Goal: Book appointment/travel/reservation

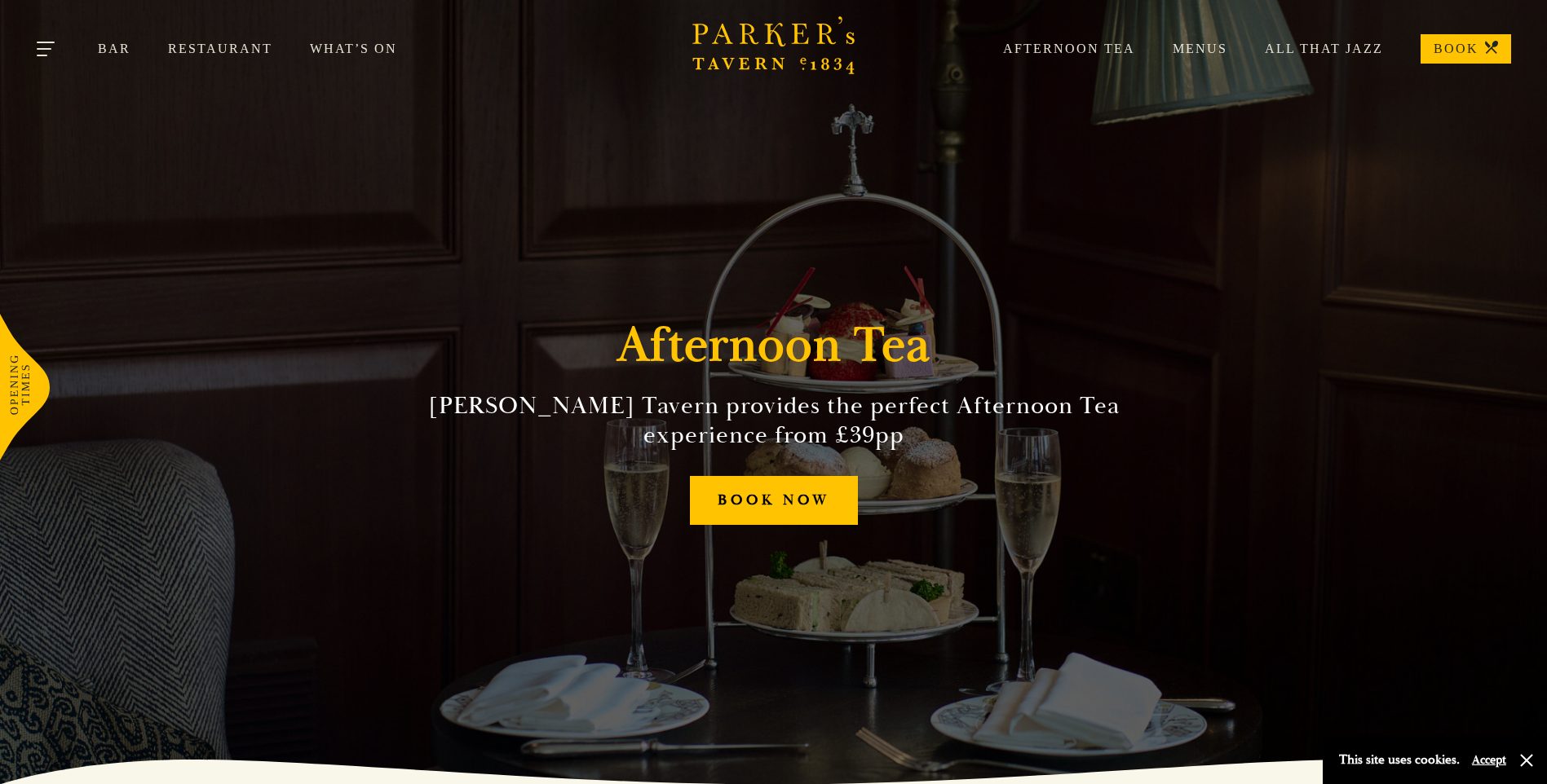
click at [46, 51] on button "Toggle navigation" at bounding box center [47, 52] width 70 height 69
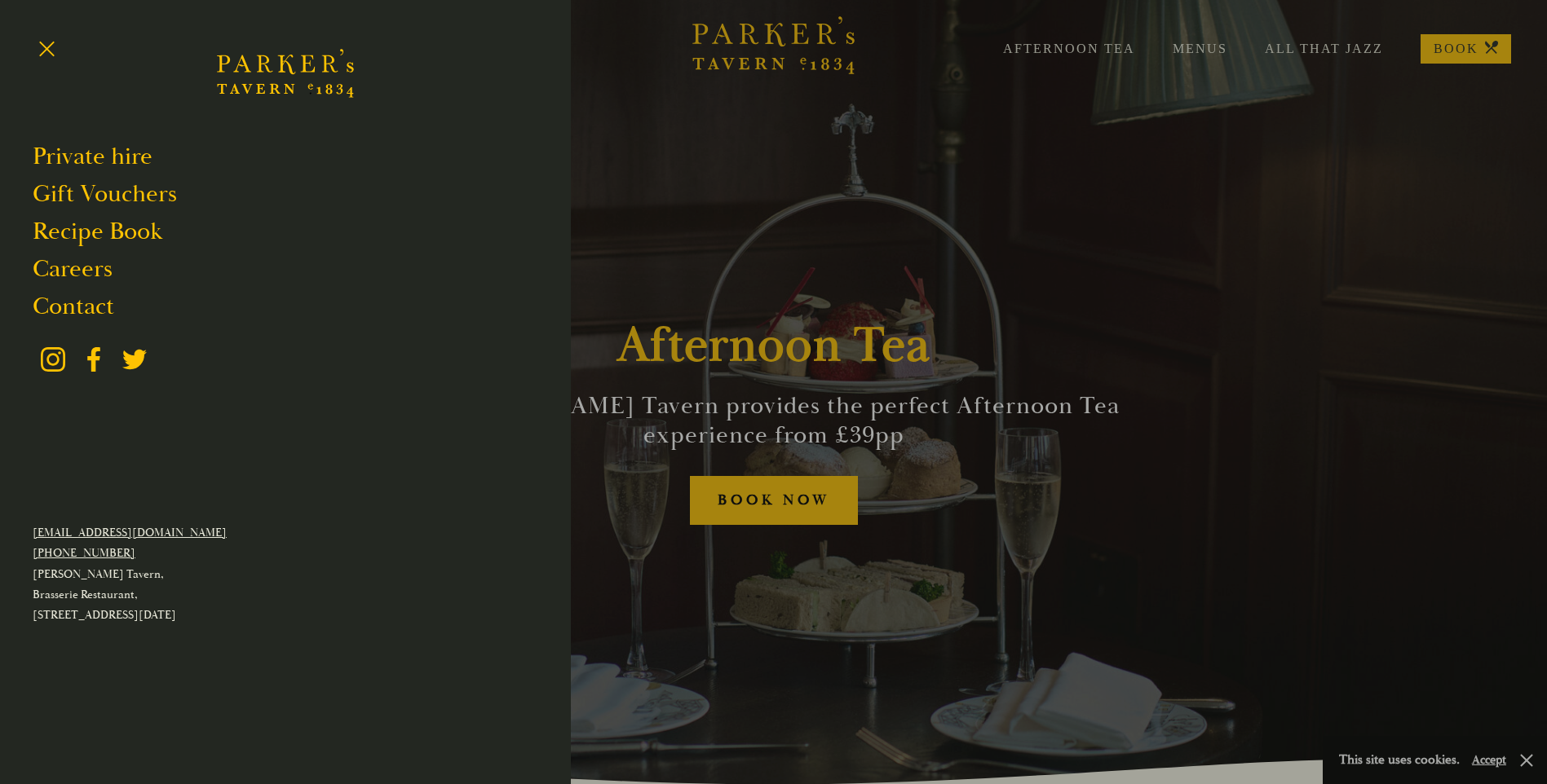
click at [1060, 46] on div at bounding box center [773, 392] width 1547 height 784
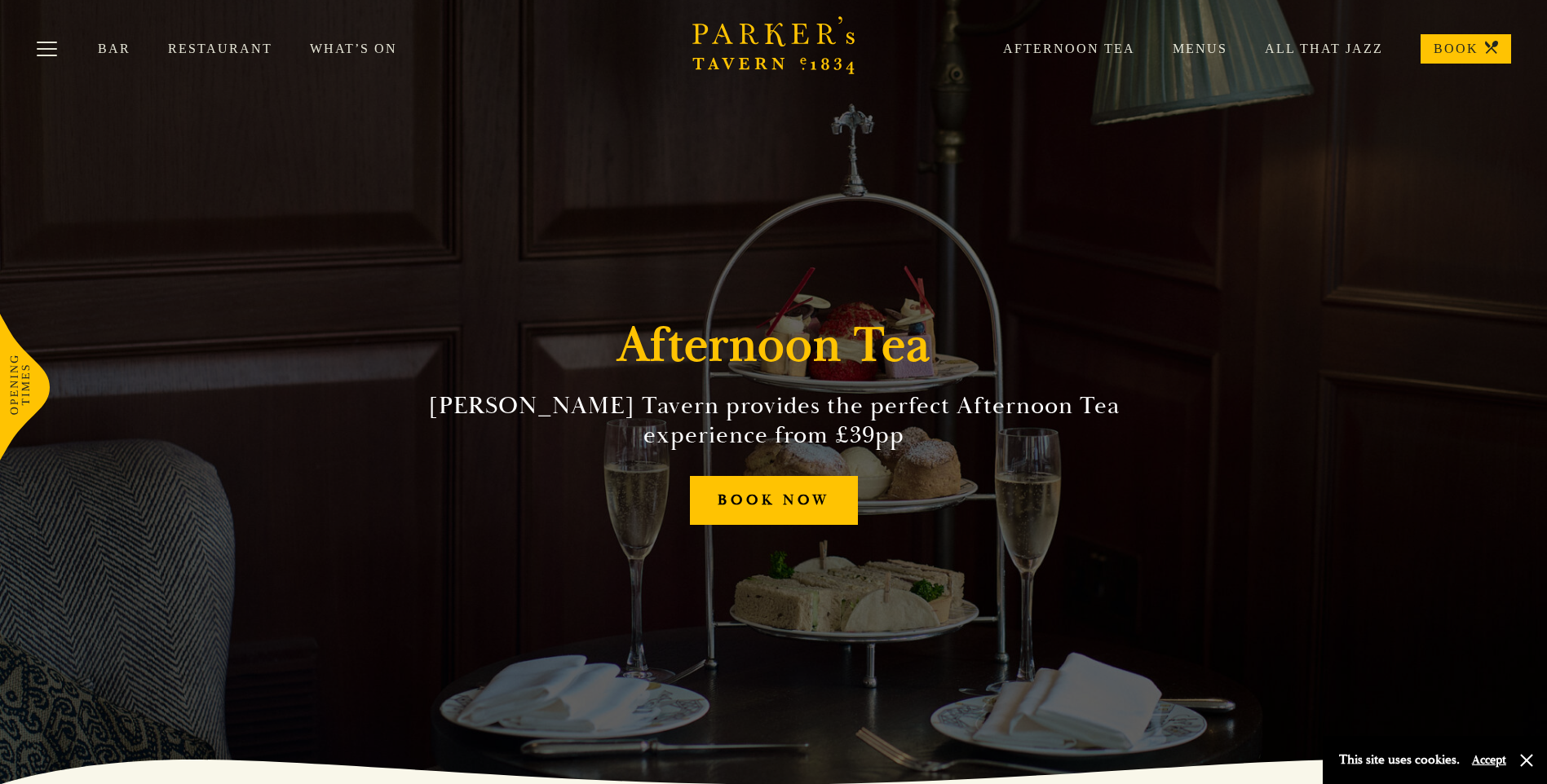
click at [1066, 50] on link "Afternoon Tea" at bounding box center [1050, 48] width 170 height 16
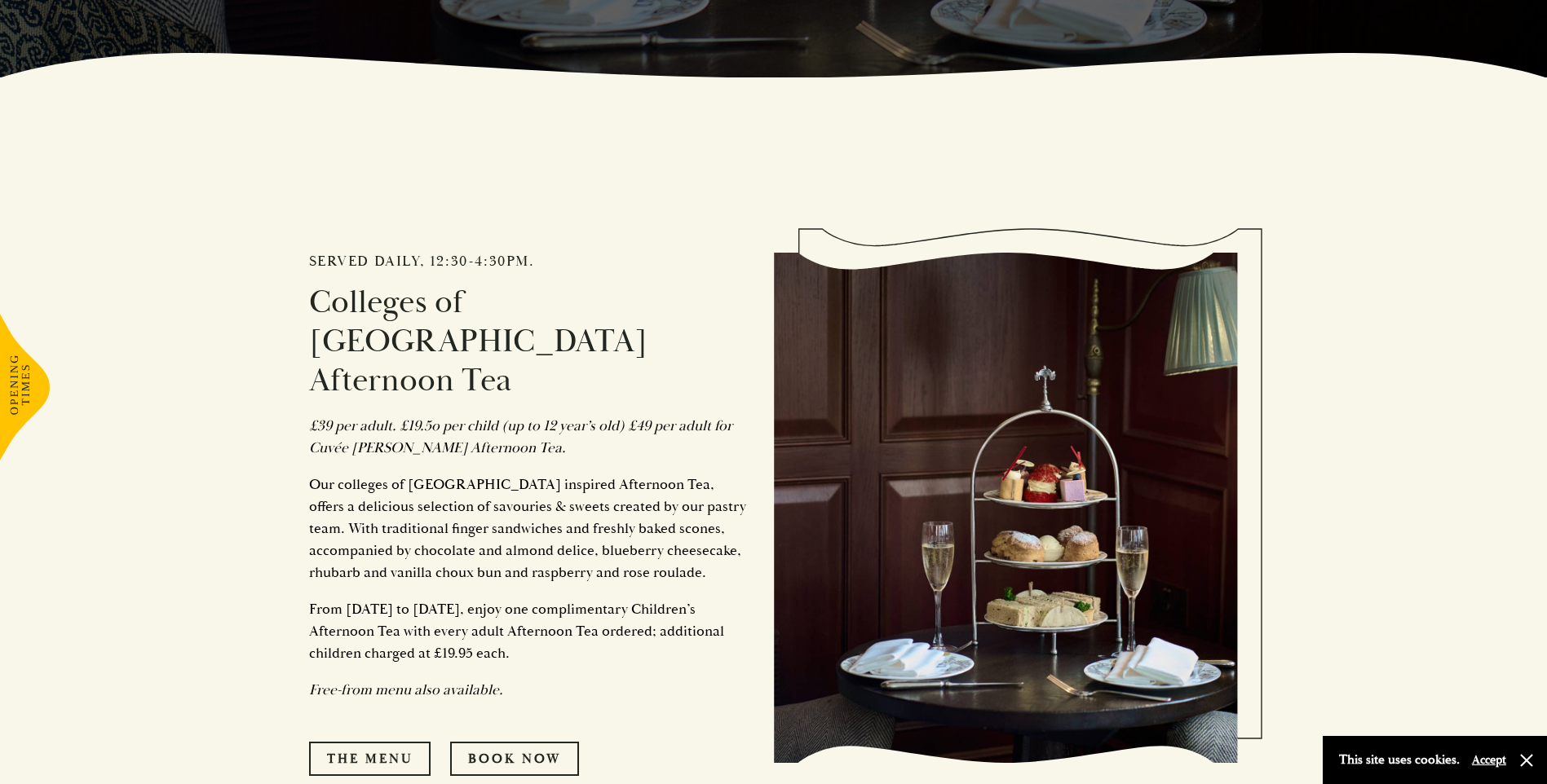
scroll to position [733, 0]
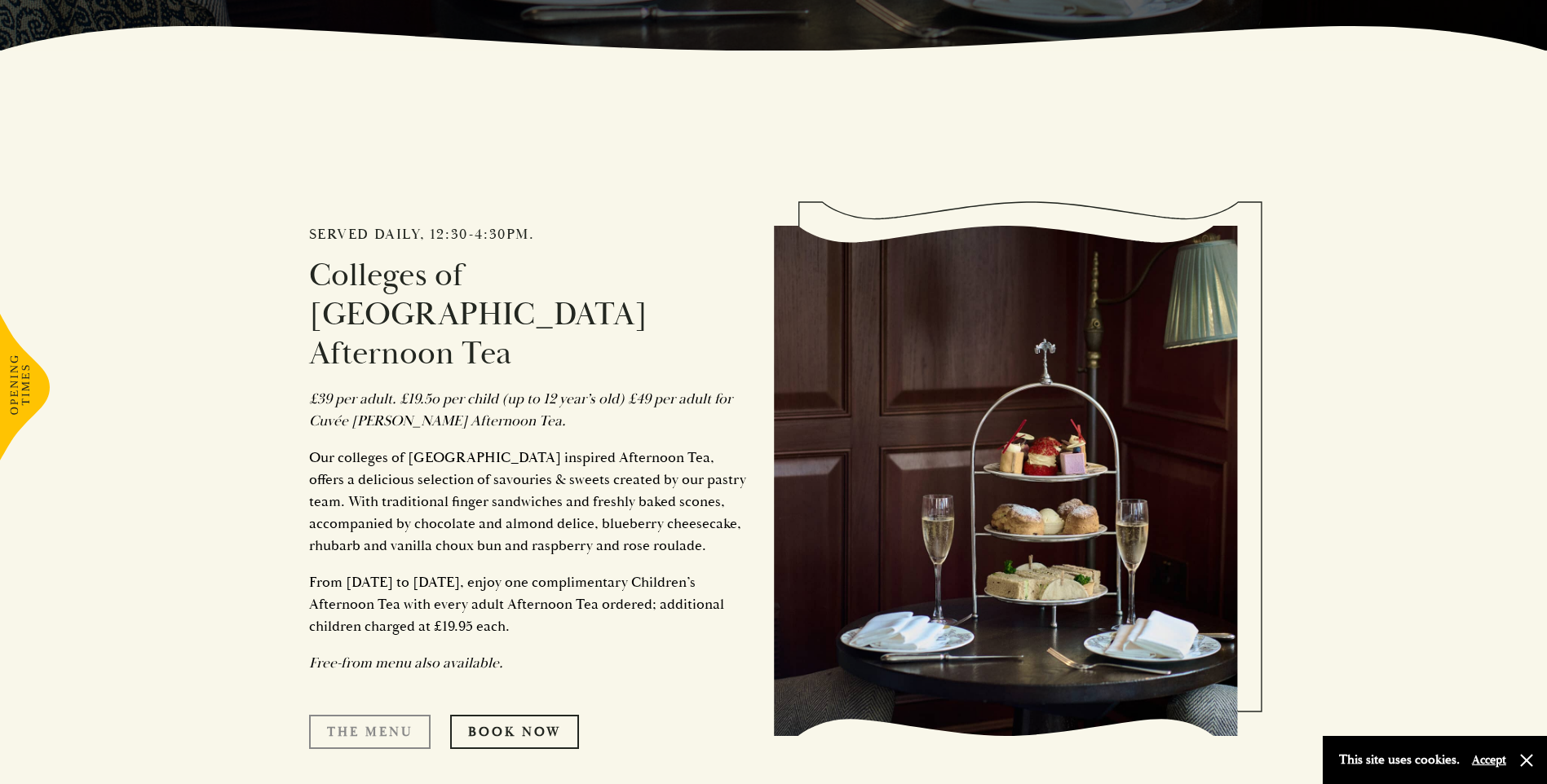
click at [353, 715] on link "The Menu" at bounding box center [369, 731] width 121 height 34
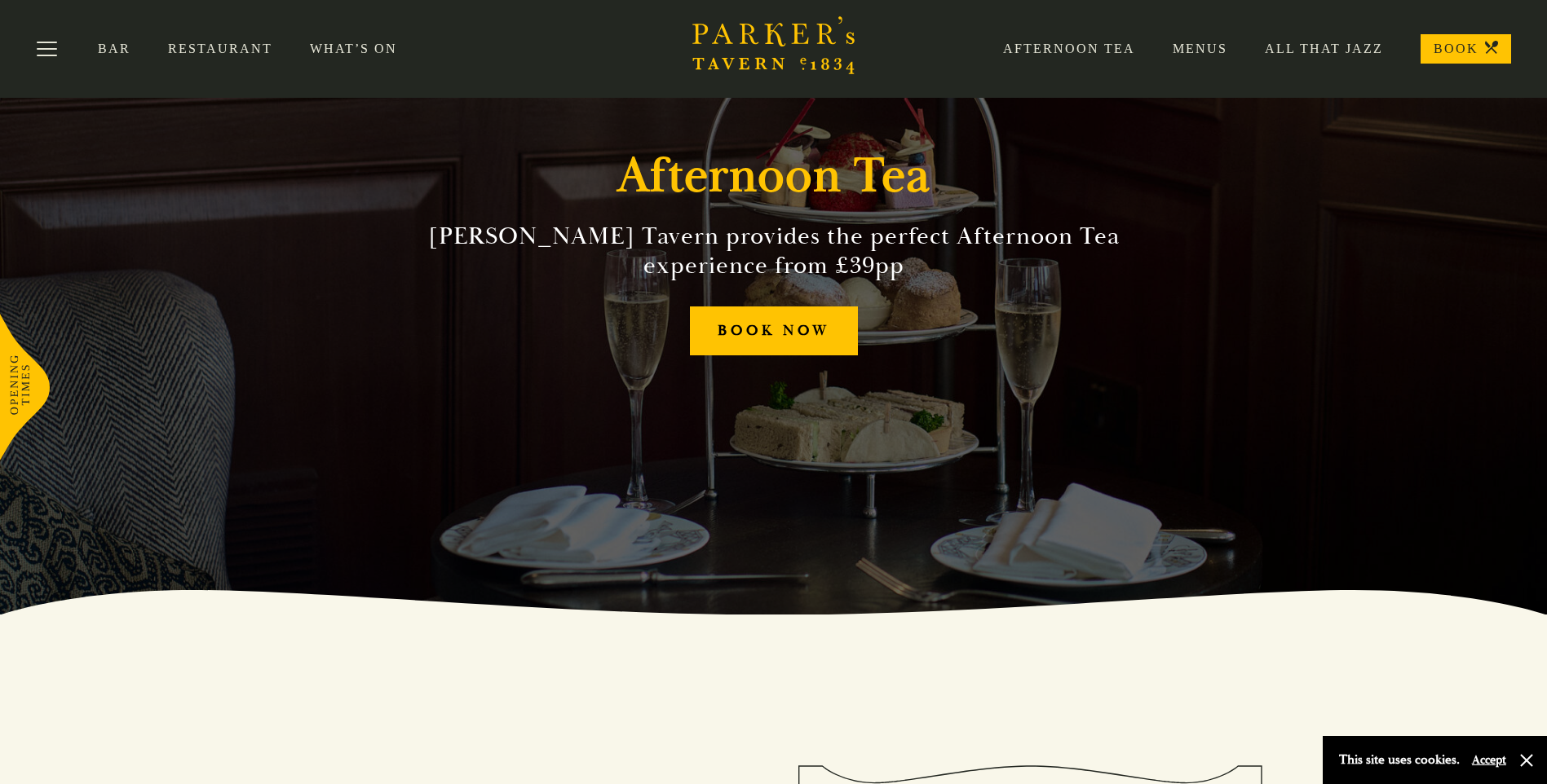
scroll to position [0, 0]
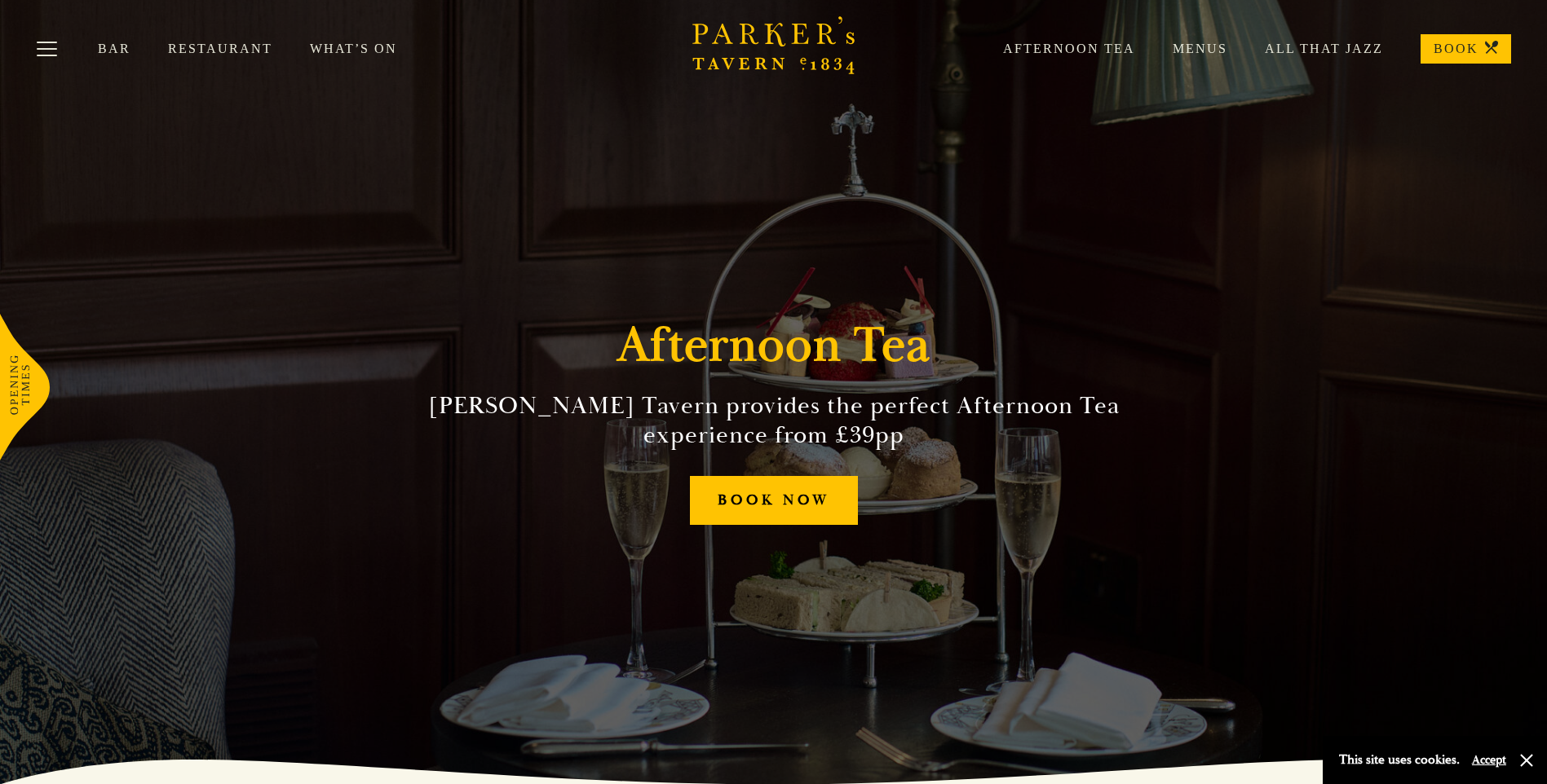
click at [1192, 45] on link "Menus" at bounding box center [1181, 48] width 92 height 16
